Goal: Transaction & Acquisition: Purchase product/service

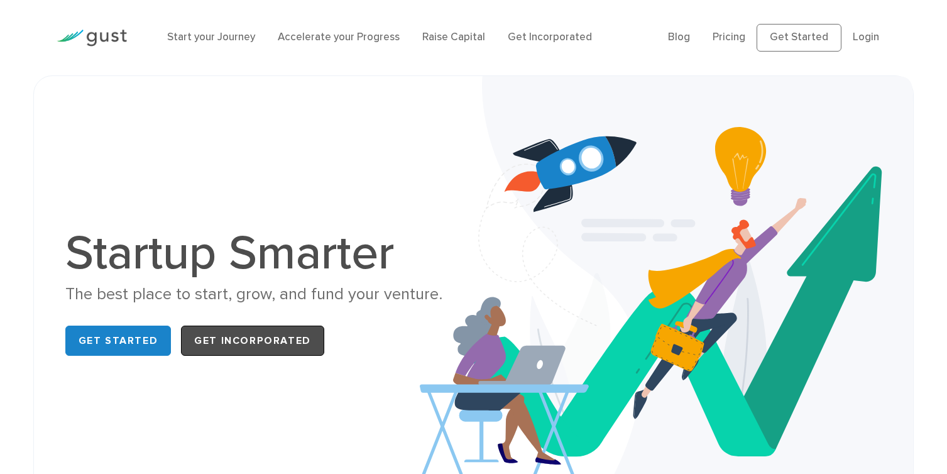
click at [258, 342] on link "Get Incorporated" at bounding box center [252, 340] width 143 height 30
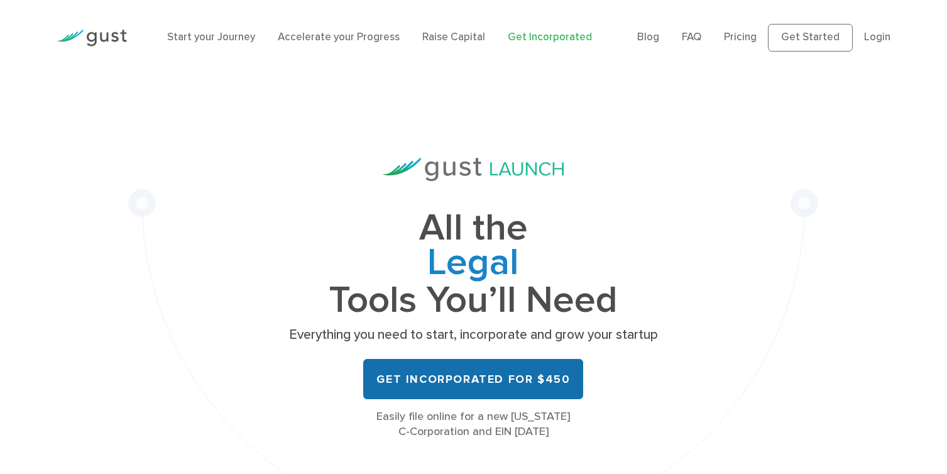
click at [499, 375] on link "Get Incorporated for $450" at bounding box center [473, 379] width 220 height 40
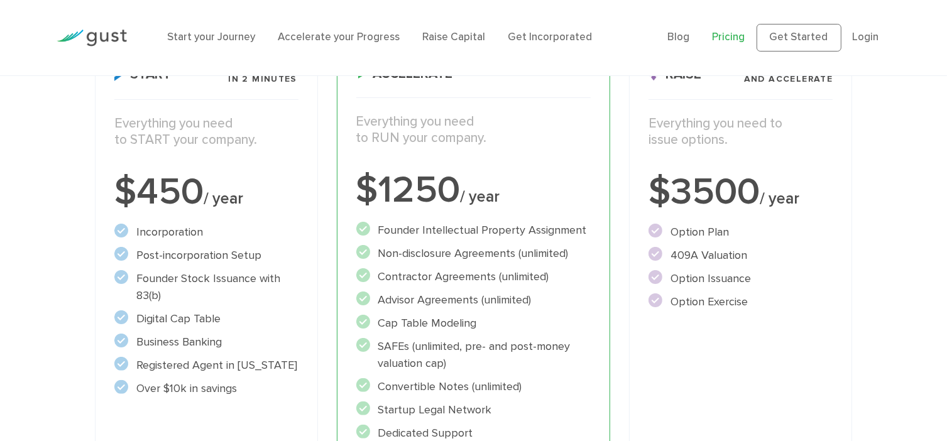
scroll to position [251, 0]
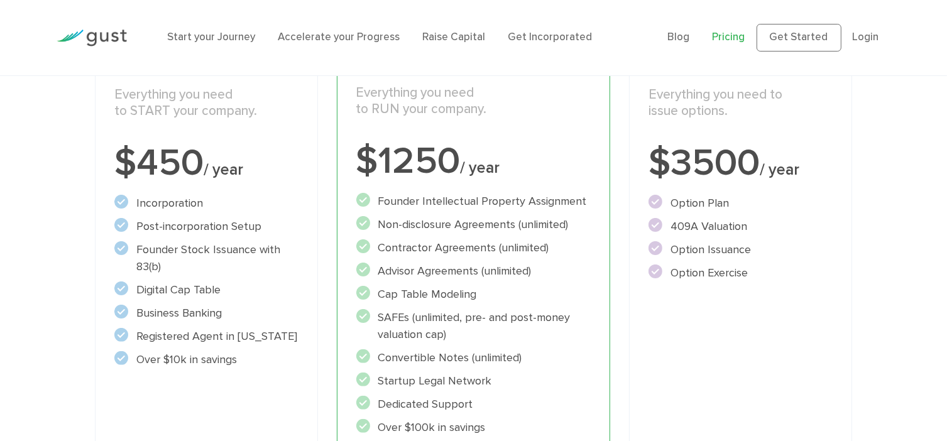
drag, startPoint x: 139, startPoint y: 334, endPoint x: 248, endPoint y: 362, distance: 112.4
click at [248, 362] on ul "Incorporation" at bounding box center [206, 281] width 184 height 173
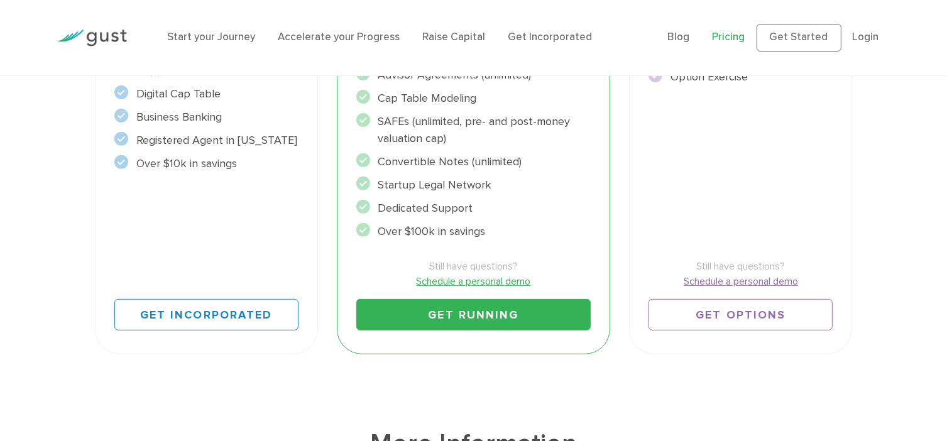
scroll to position [440, 0]
